Goal: Communication & Community: Share content

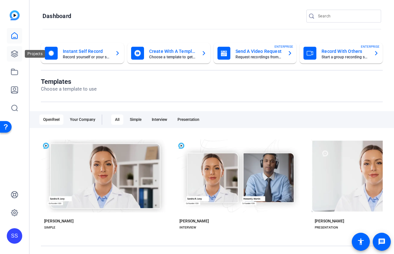
click at [20, 54] on link at bounding box center [14, 53] width 15 height 15
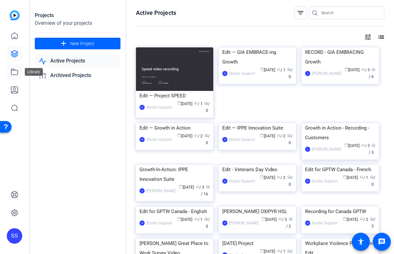
click at [14, 70] on icon at bounding box center [14, 72] width 6 height 6
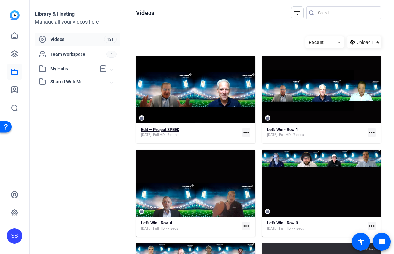
click at [157, 128] on strong "Edit — Project SPEED" at bounding box center [160, 129] width 38 height 5
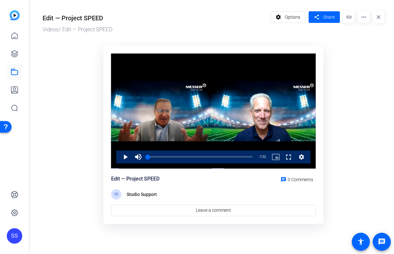
click at [157, 128] on div "Video Player" at bounding box center [213, 110] width 205 height 115
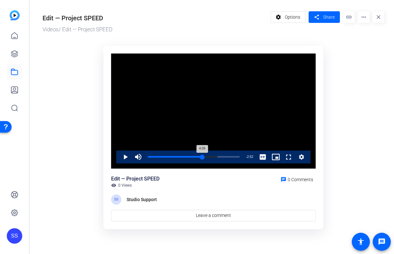
click at [202, 158] on div "4:09" at bounding box center [175, 157] width 54 height 2
click at [319, 18] on mat-icon "share" at bounding box center [316, 17] width 8 height 9
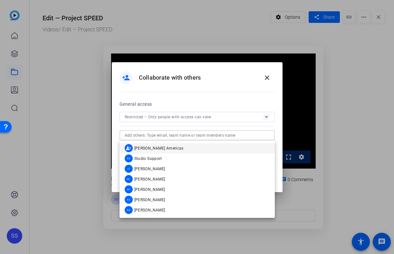
click at [202, 134] on input "text" at bounding box center [197, 135] width 145 height 8
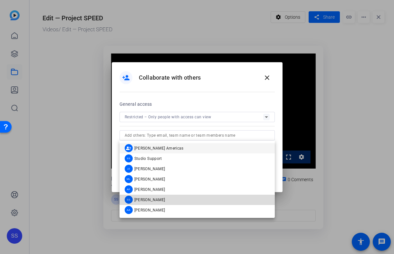
click at [197, 200] on mat-option "SS [PERSON_NAME]" at bounding box center [197, 200] width 155 height 10
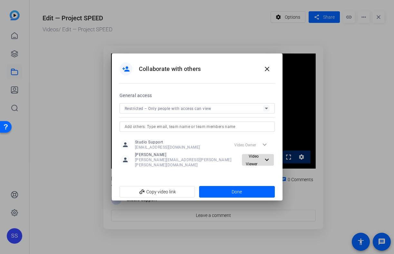
click at [246, 161] on span "Video Viewer" at bounding box center [252, 160] width 13 height 12
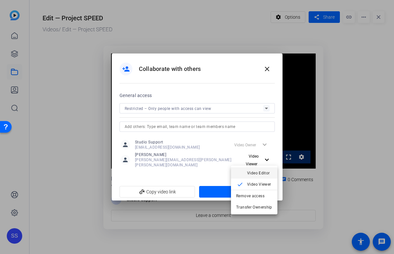
click at [244, 171] on mat-icon "check" at bounding box center [240, 173] width 8 height 8
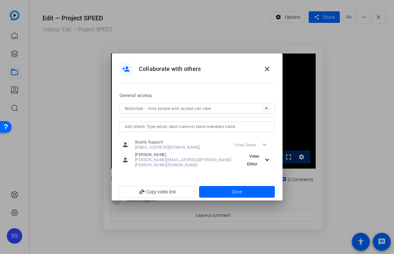
click at [220, 128] on input "text" at bounding box center [197, 127] width 145 height 8
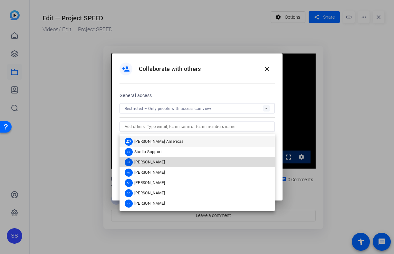
click at [214, 159] on mat-option "[PERSON_NAME] [PERSON_NAME]" at bounding box center [197, 162] width 155 height 10
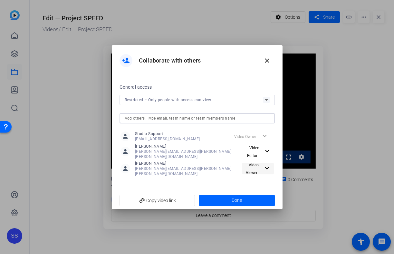
click at [252, 165] on span "Video Viewer" at bounding box center [252, 169] width 13 height 12
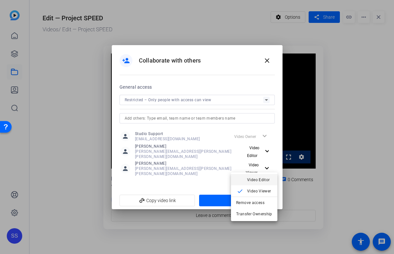
click at [252, 176] on span "Video Editor" at bounding box center [259, 180] width 25 height 8
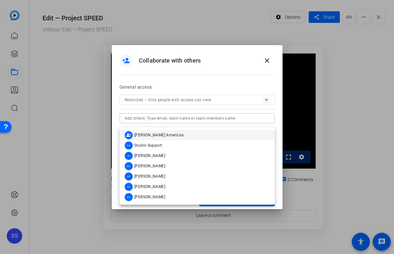
click at [191, 122] on input "text" at bounding box center [197, 118] width 145 height 8
click at [215, 72] on div "person_add Collaborate with others close" at bounding box center [197, 64] width 171 height 38
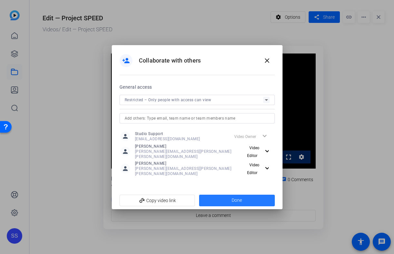
click at [226, 193] on span at bounding box center [237, 200] width 76 height 15
